Goal: Find contact information: Find contact information

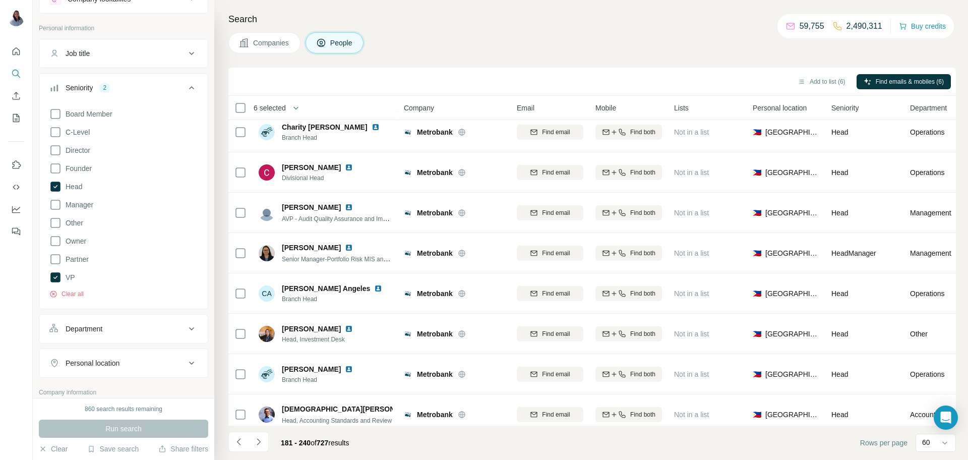
scroll to position [1941, 0]
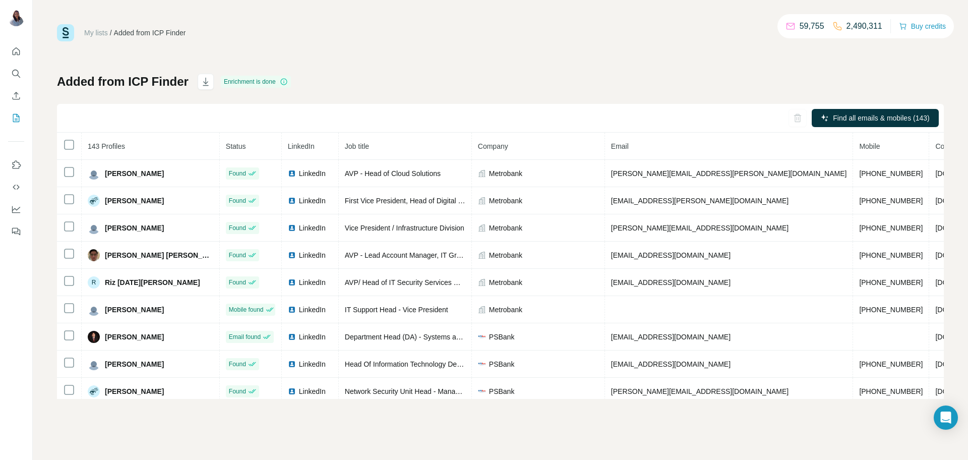
click at [539, 61] on div "My lists / Added from ICP Finder 59,755 2,490,311 Buy credits Added from ICP Fi…" at bounding box center [500, 211] width 887 height 375
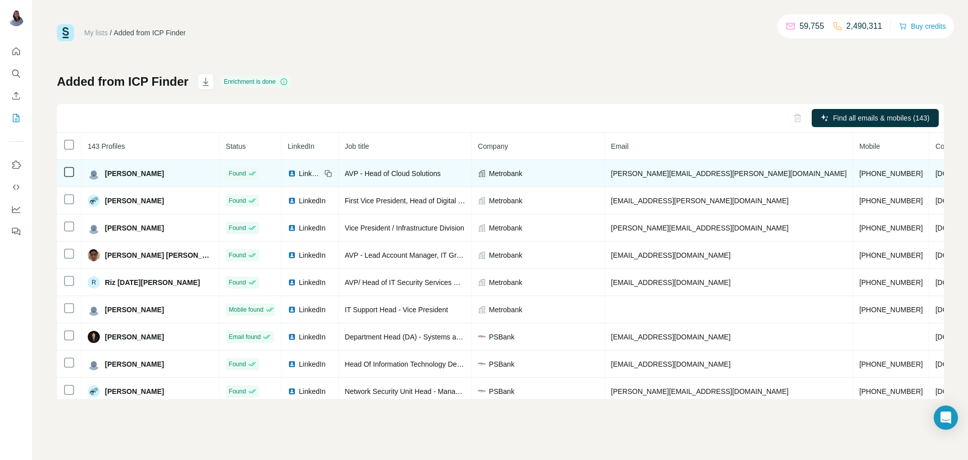
drag, startPoint x: 162, startPoint y: 174, endPoint x: 105, endPoint y: 164, distance: 57.9
click at [105, 164] on td "Jeffrey Mariano" at bounding box center [151, 173] width 138 height 27
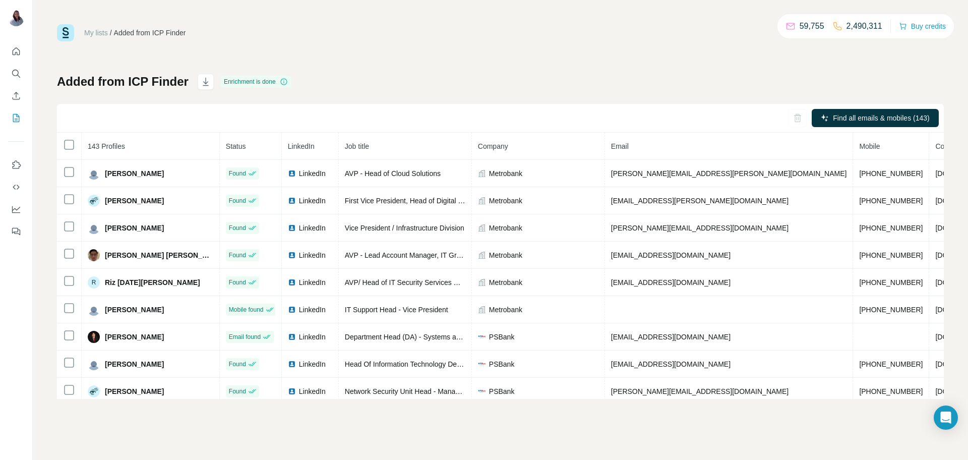
copy span "Jeffrey Mariano"
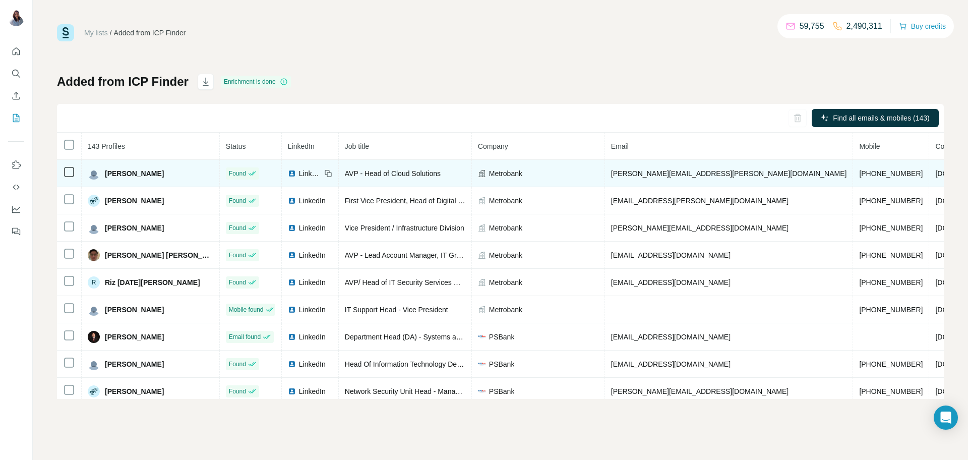
click at [625, 175] on span "jeffrey.mariano@metrobank.com.ph" at bounding box center [729, 173] width 236 height 8
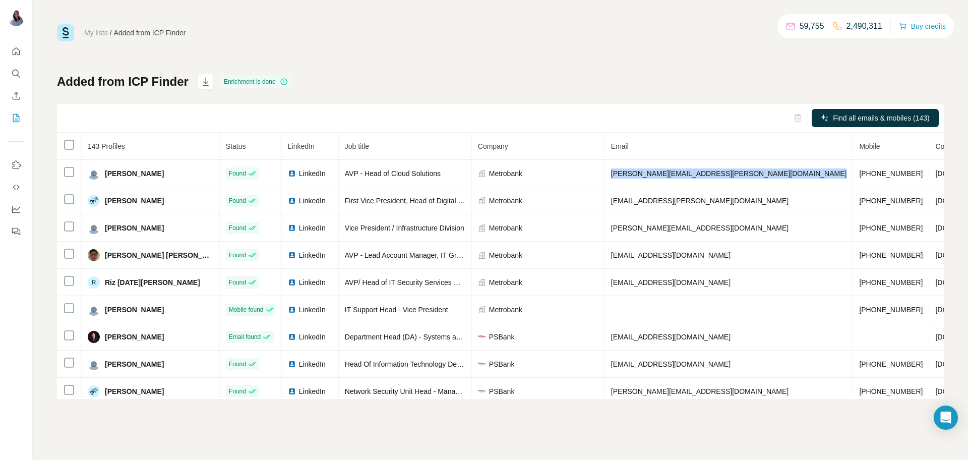
copy span "jeffrey.mariano@metrobank.com.ph"
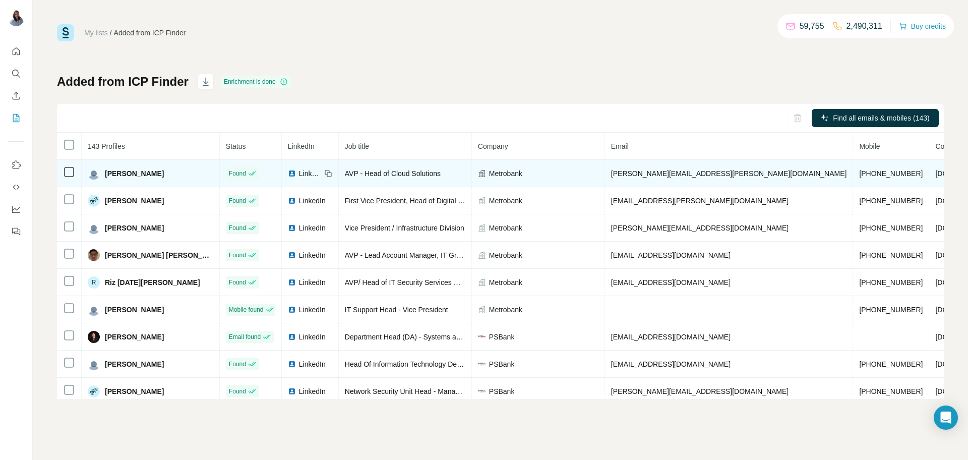
click at [859, 172] on span "+639171436214" at bounding box center [891, 173] width 64 height 8
click at [859, 171] on span "+639171436214" at bounding box center [891, 173] width 64 height 8
copy span "+639171436214"
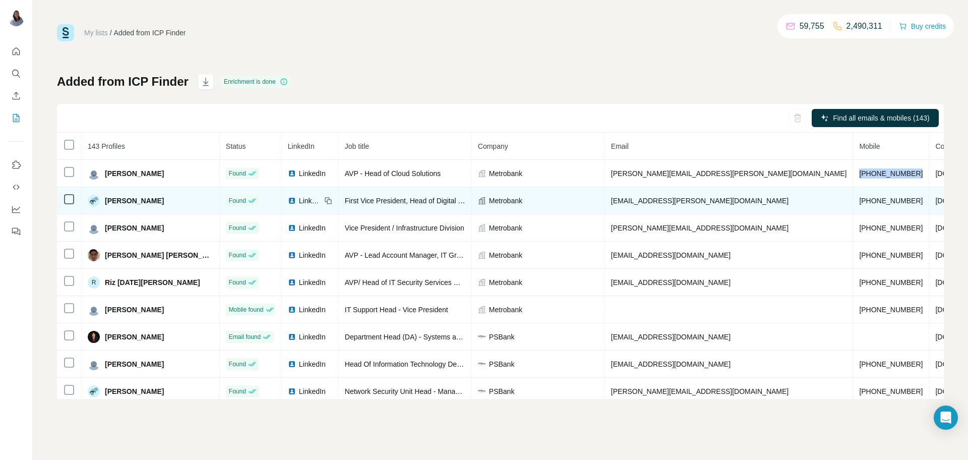
drag, startPoint x: 170, startPoint y: 204, endPoint x: 98, endPoint y: 202, distance: 72.6
click at [98, 202] on div "Jonas de los Reyes" at bounding box center [151, 201] width 126 height 12
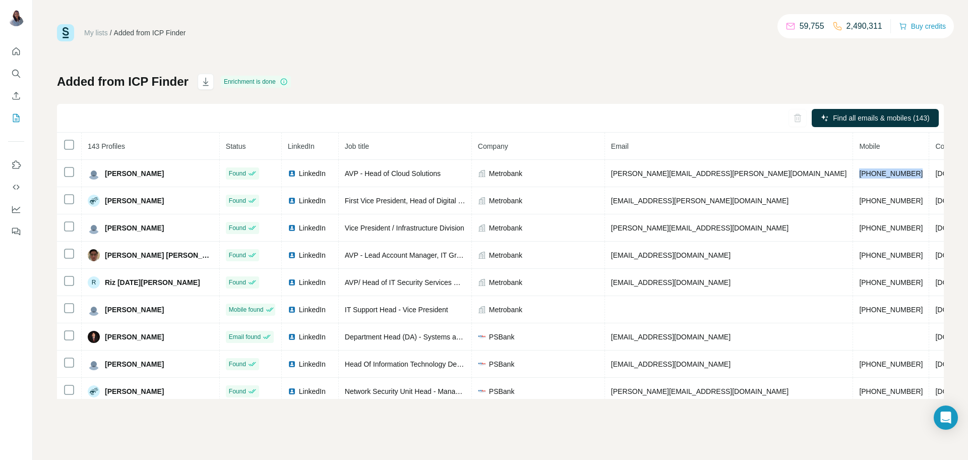
copy div "Jonas de los Reyes"
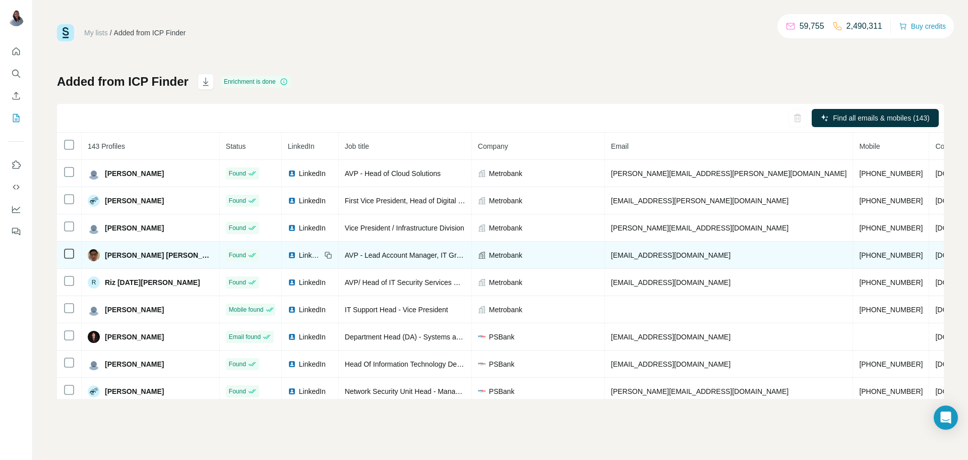
click at [145, 258] on span "Manuel Carlo O. Bautista" at bounding box center [159, 255] width 108 height 10
copy span "Manuel Carlo O. Bautista"
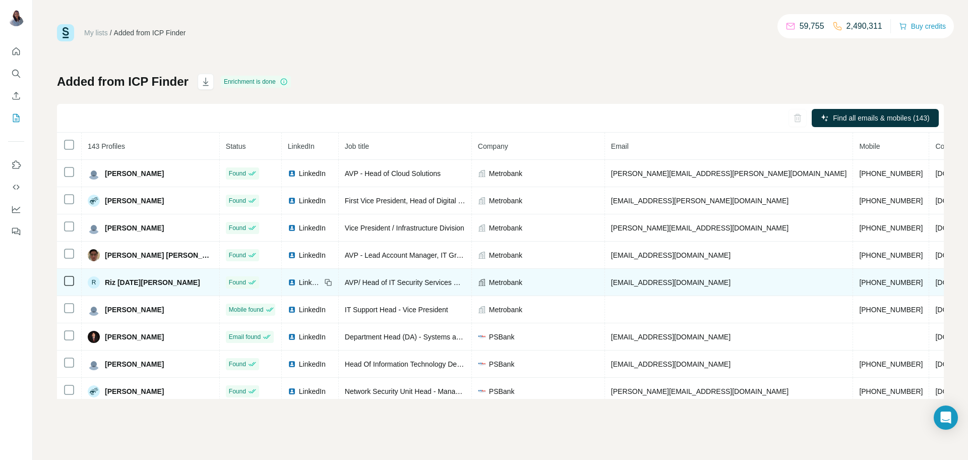
click at [134, 285] on span "Riz San Miguel" at bounding box center [152, 282] width 95 height 10
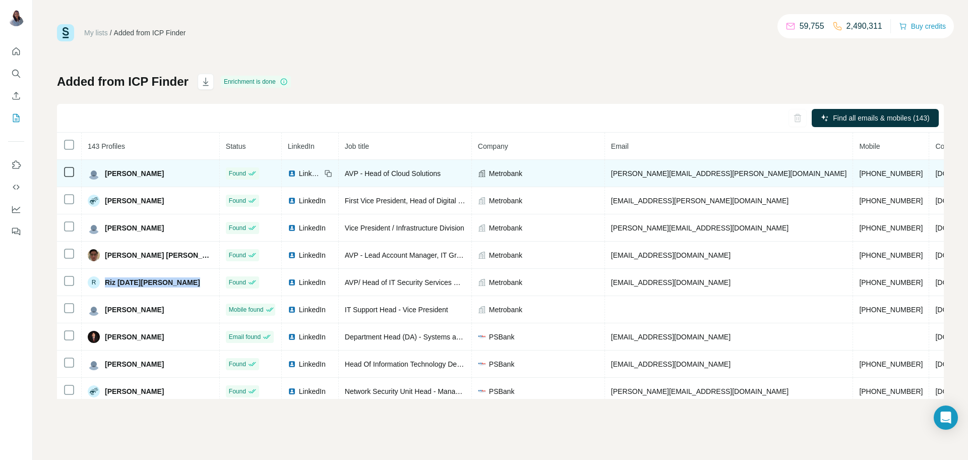
copy span "Riz San Miguel"
